Goal: Task Accomplishment & Management: Complete application form

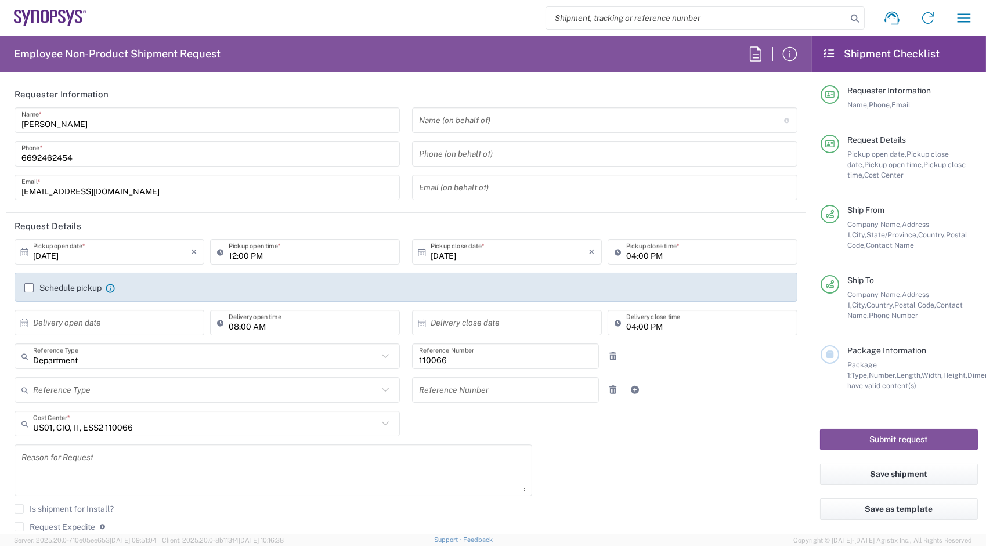
scroll to position [987, 0]
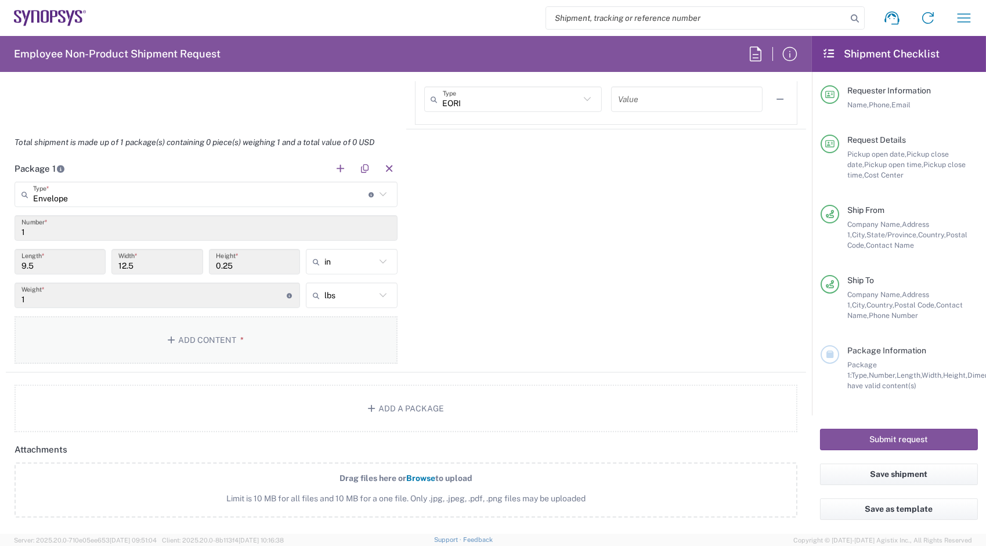
click at [212, 343] on button "Add Content *" at bounding box center [206, 340] width 383 height 48
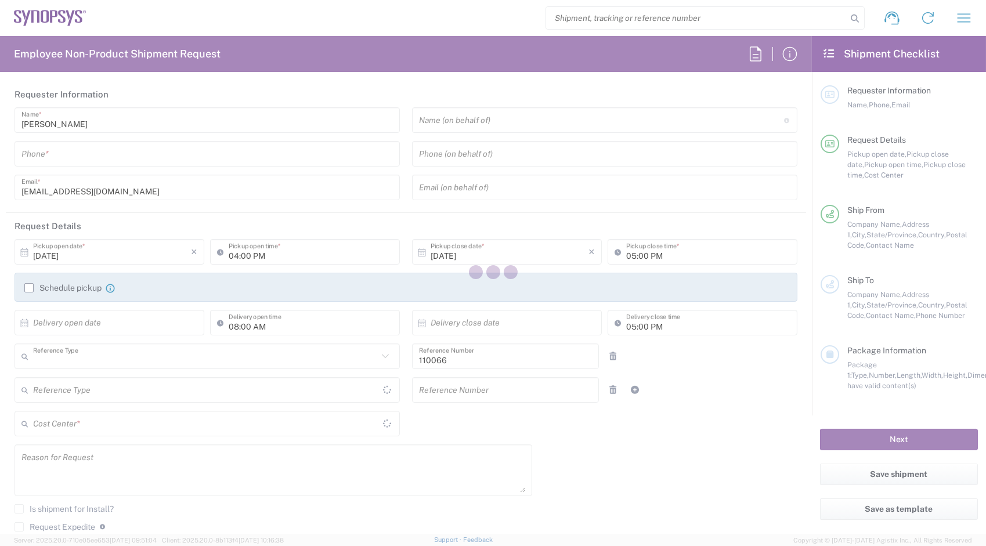
type input "Department"
type input "[US_STATE]"
type input "[GEOGRAPHIC_DATA]"
type input "Delivered at Place"
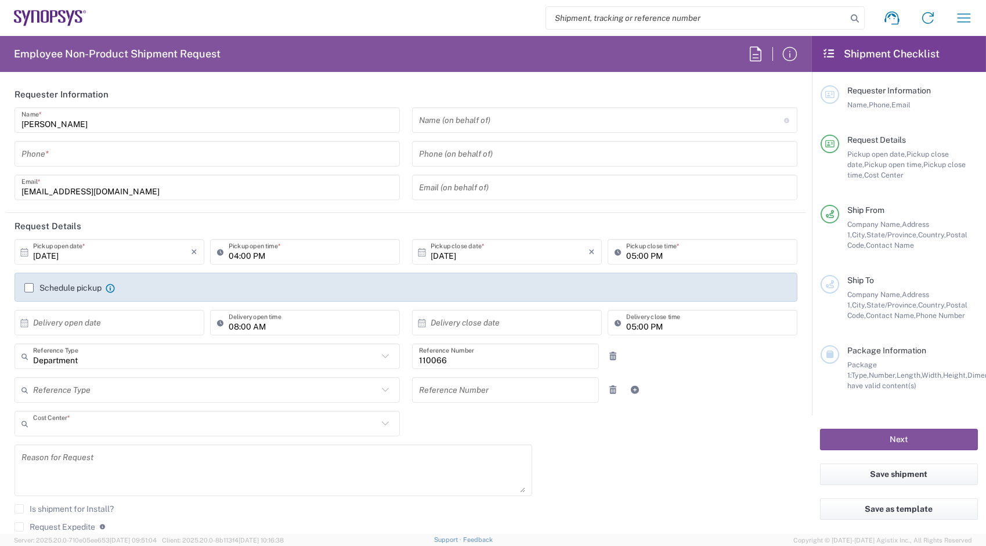
type input "US01, CIO, IT, ESS2 110066"
type input "[GEOGRAPHIC_DATA]"
type input "Headquarters USSV"
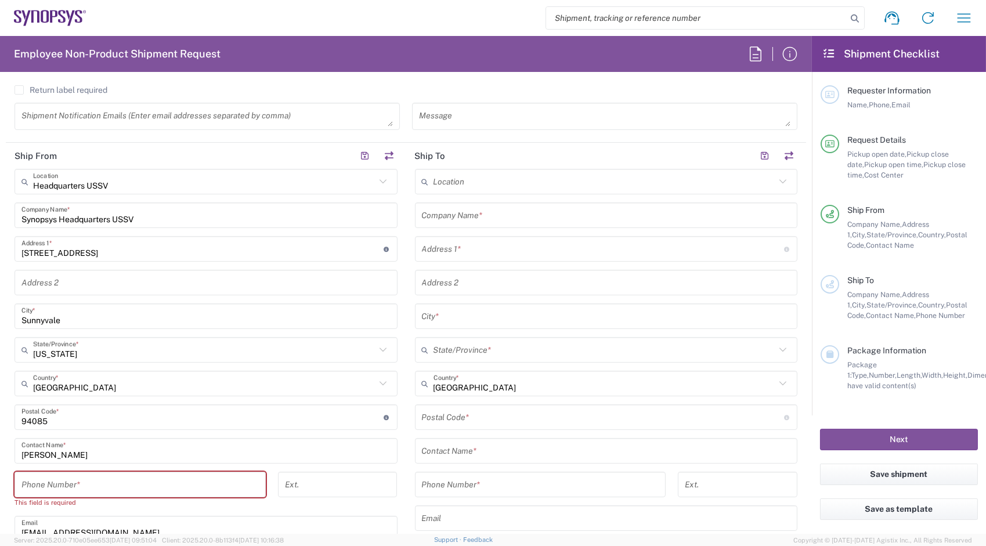
scroll to position [447, 0]
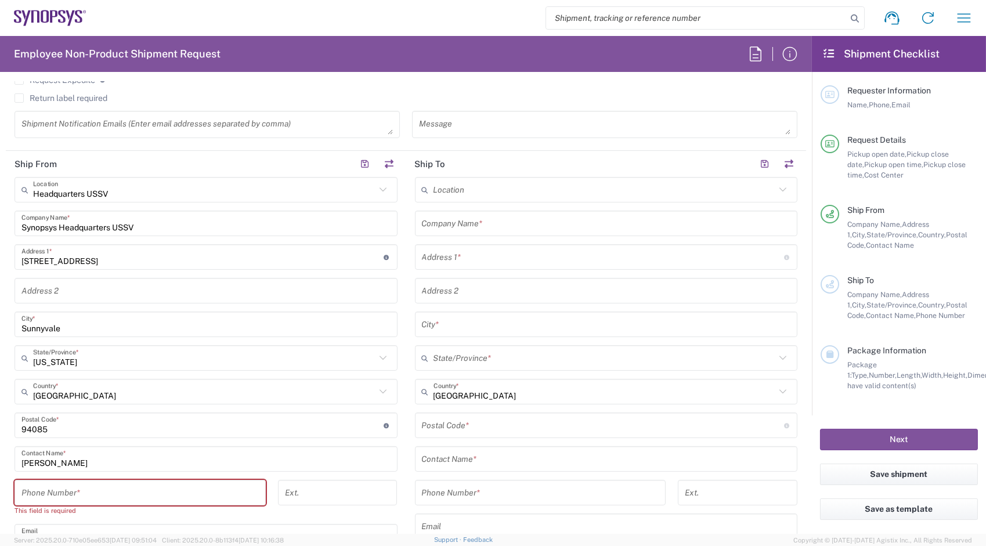
click at [502, 387] on input "[GEOGRAPHIC_DATA]" at bounding box center [605, 392] width 343 height 20
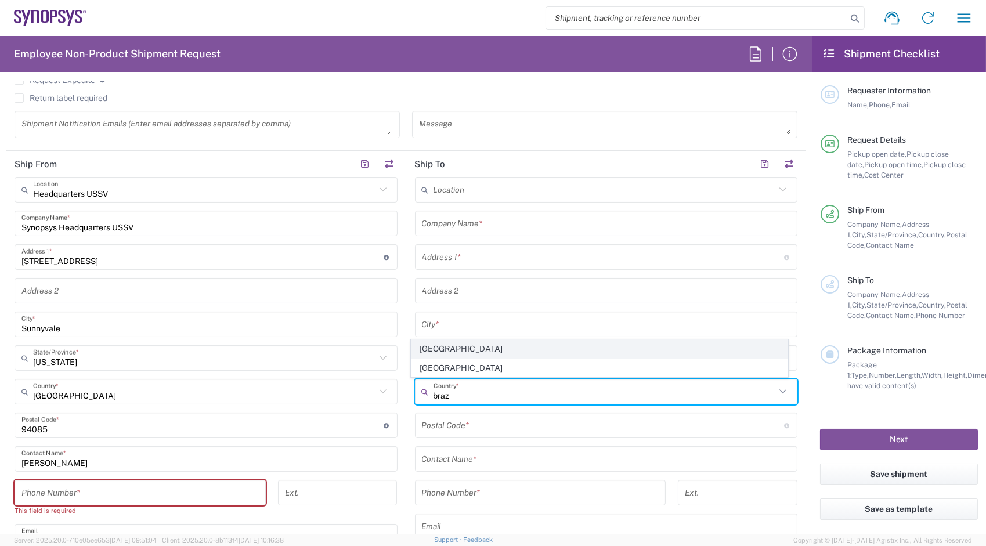
click at [447, 352] on span "[GEOGRAPHIC_DATA]" at bounding box center [600, 349] width 376 height 18
type input "[GEOGRAPHIC_DATA]"
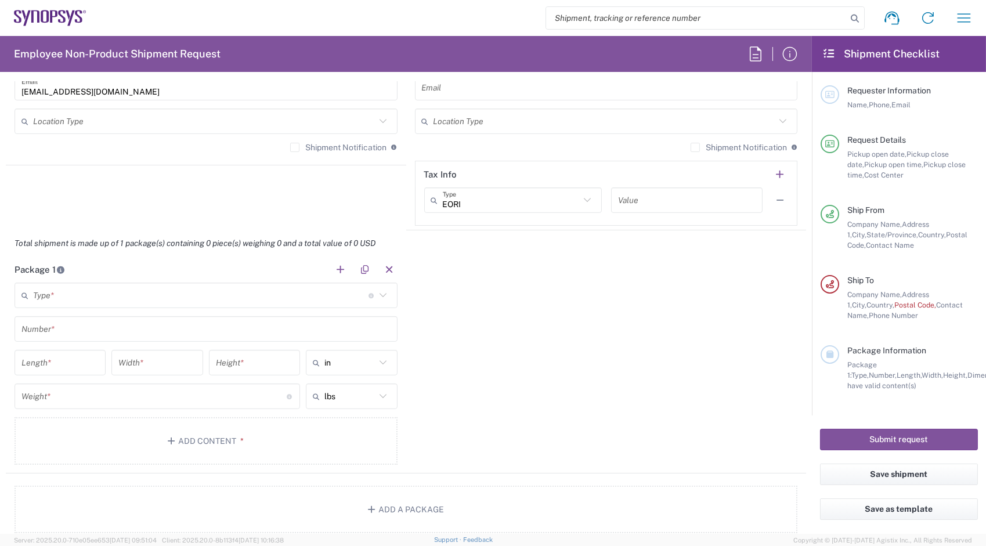
scroll to position [900, 0]
click at [189, 437] on button "Add Content *" at bounding box center [206, 438] width 383 height 48
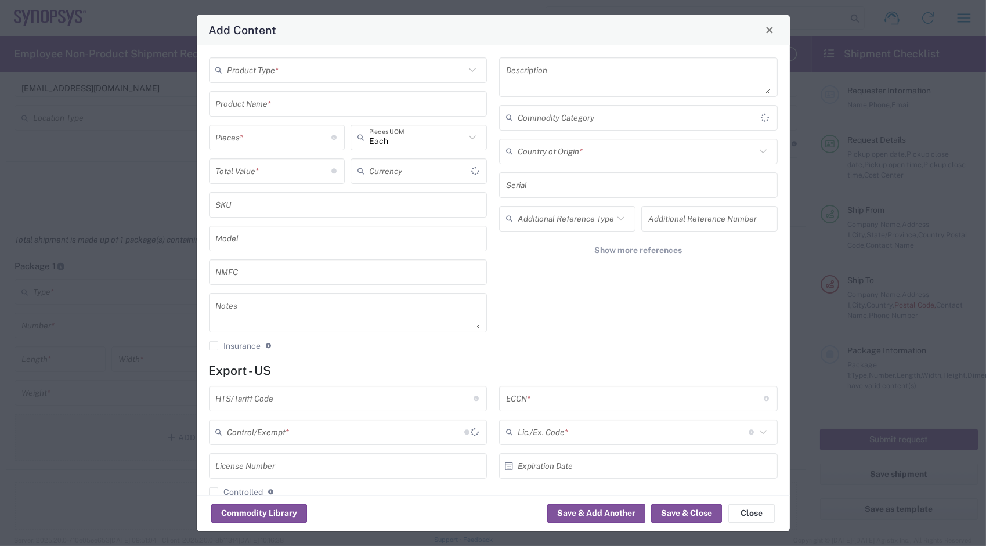
type input "US Dollar"
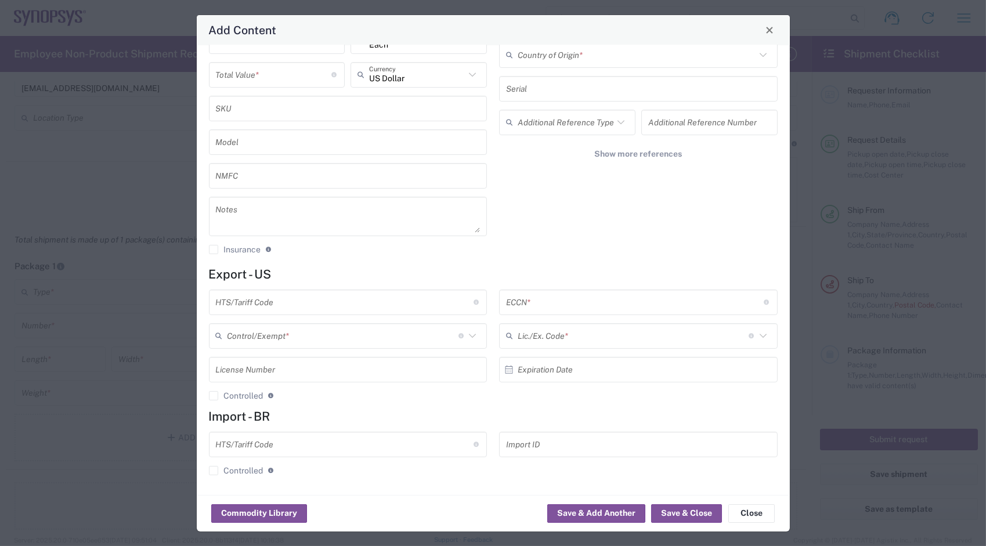
click at [820, 159] on div "Add Content Product Type * Product Name * Pieces * Number of pieces inside all …" at bounding box center [493, 273] width 986 height 546
click at [771, 29] on span "Close" at bounding box center [770, 30] width 8 height 8
